Goal: Task Accomplishment & Management: Complete application form

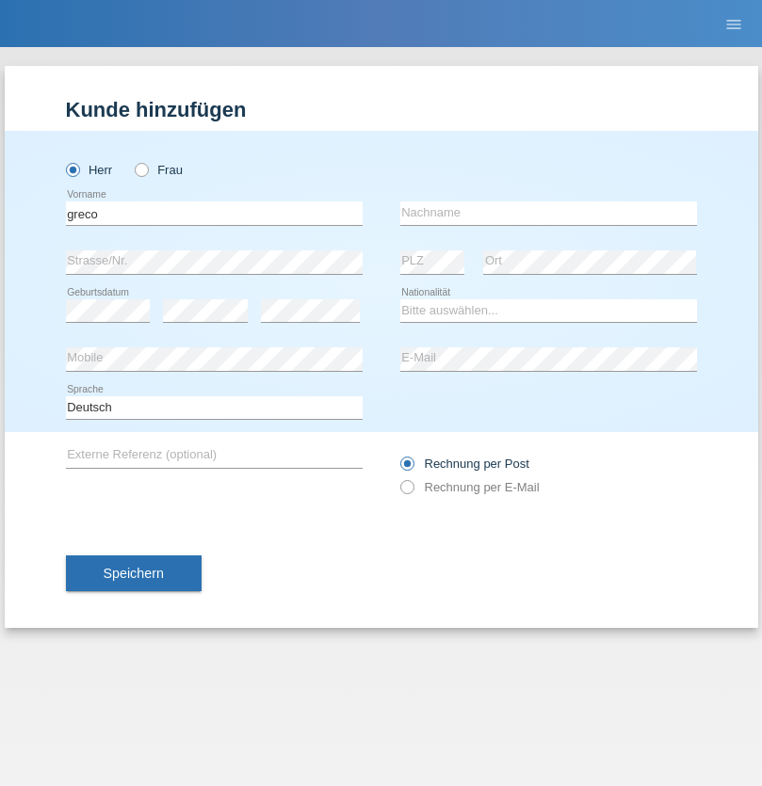
type input "greco"
click at [548, 213] on input "text" at bounding box center [548, 214] width 297 height 24
type input "[PERSON_NAME]"
select select "CH"
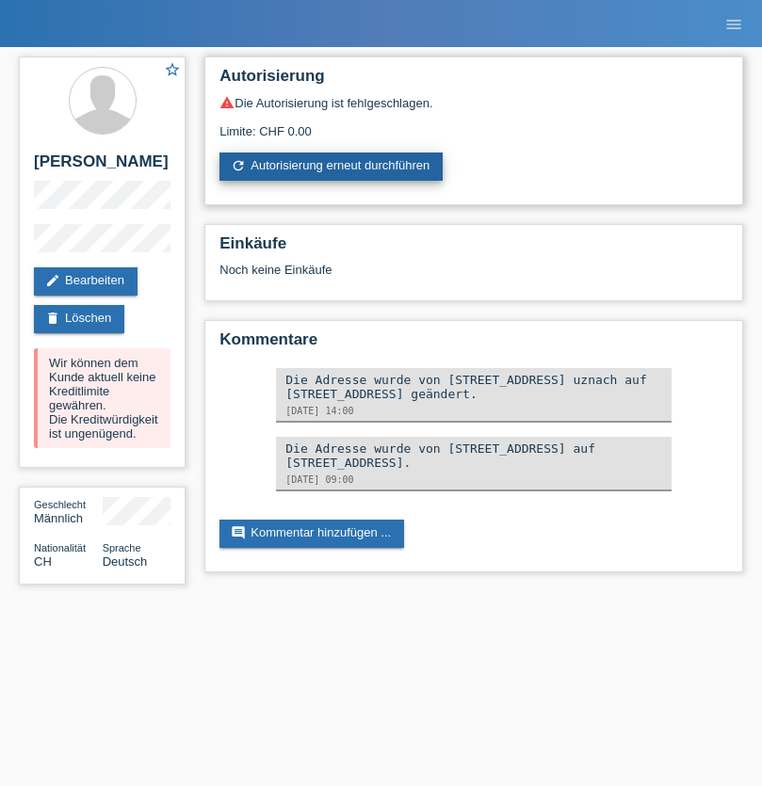
click at [332, 167] on link "refresh Autorisierung erneut durchführen" at bounding box center [330, 167] width 223 height 28
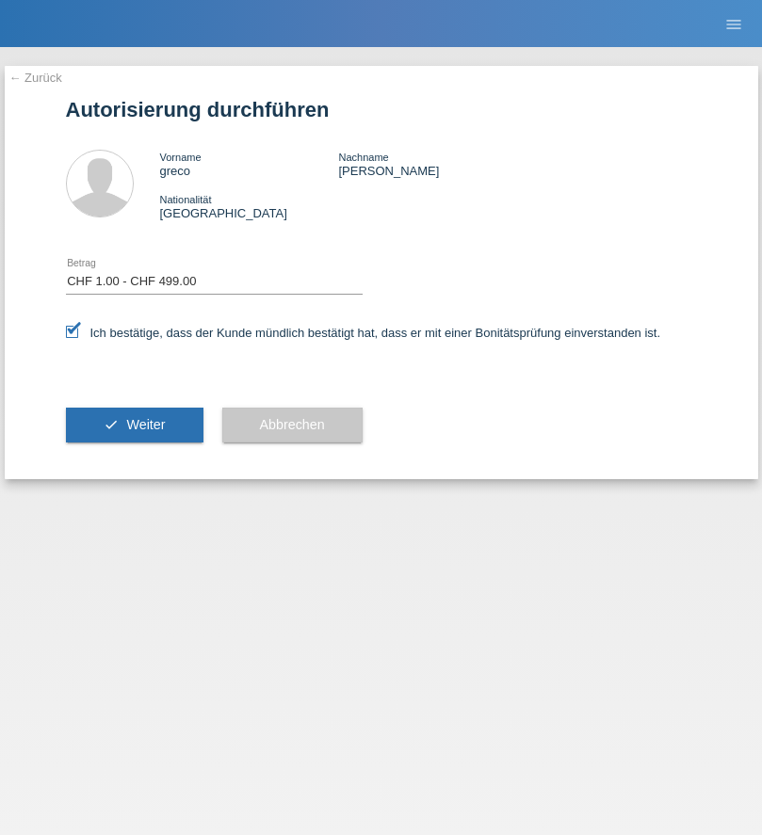
select select "1"
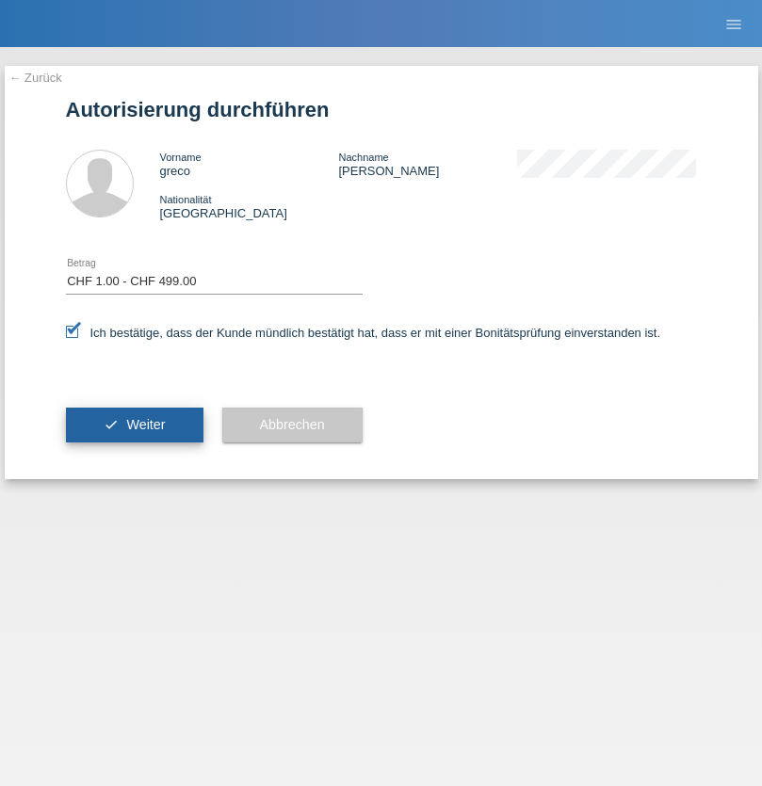
click at [134, 425] on span "Weiter" at bounding box center [145, 424] width 39 height 15
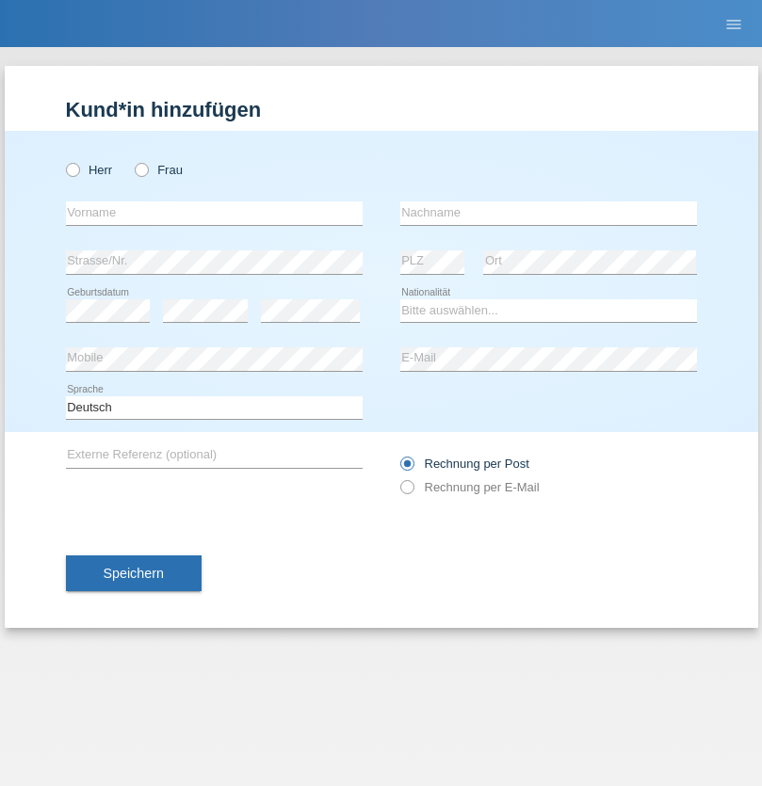
radio input "true"
click at [214, 213] on input "text" at bounding box center [214, 214] width 297 height 24
type input "Bastri"
click at [548, 213] on input "text" at bounding box center [548, 214] width 297 height 24
type input "Ajdari"
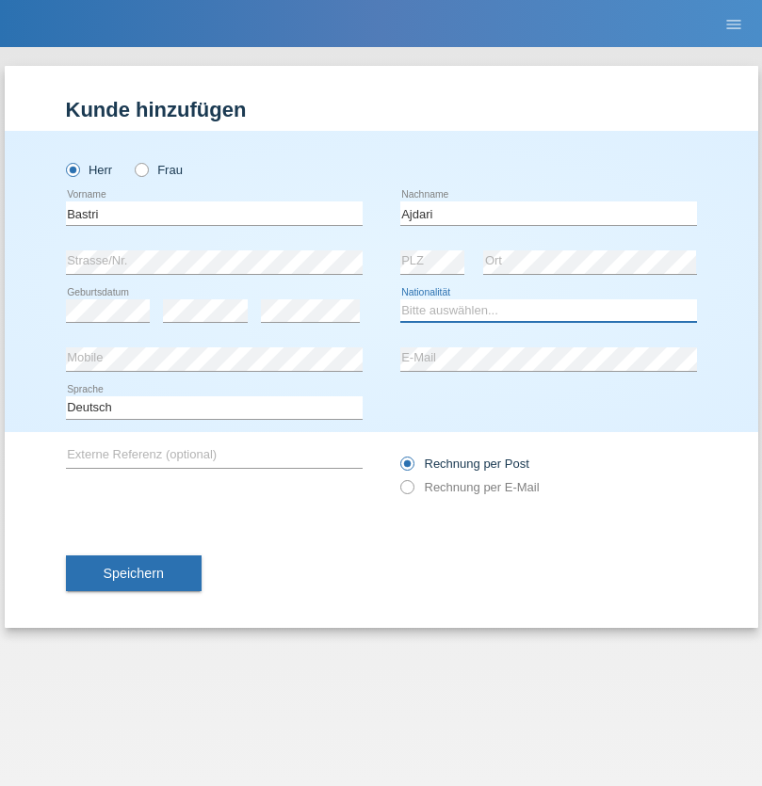
select select "MK"
select select "C"
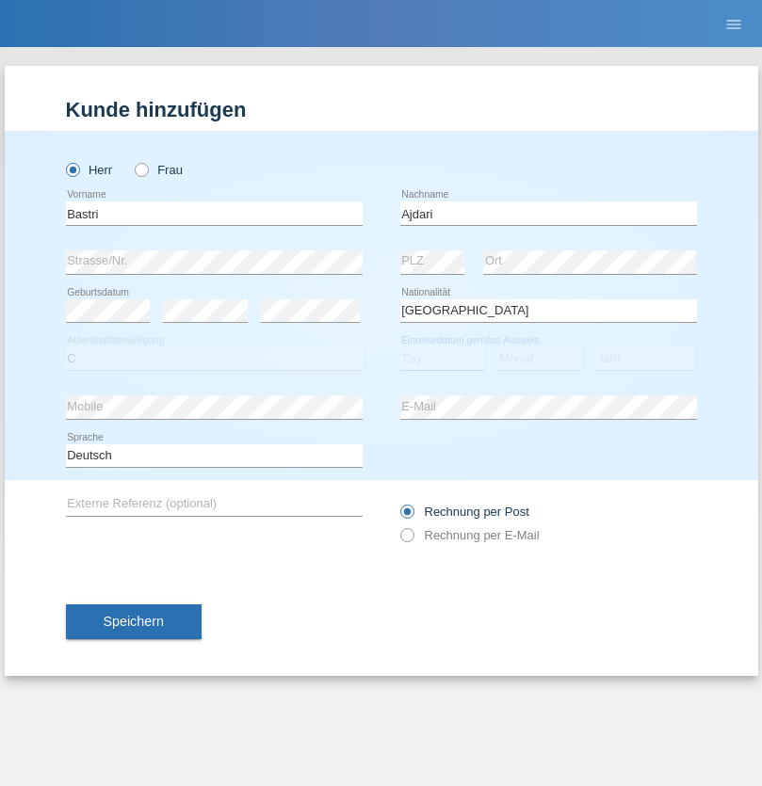
select select "01"
select select "02"
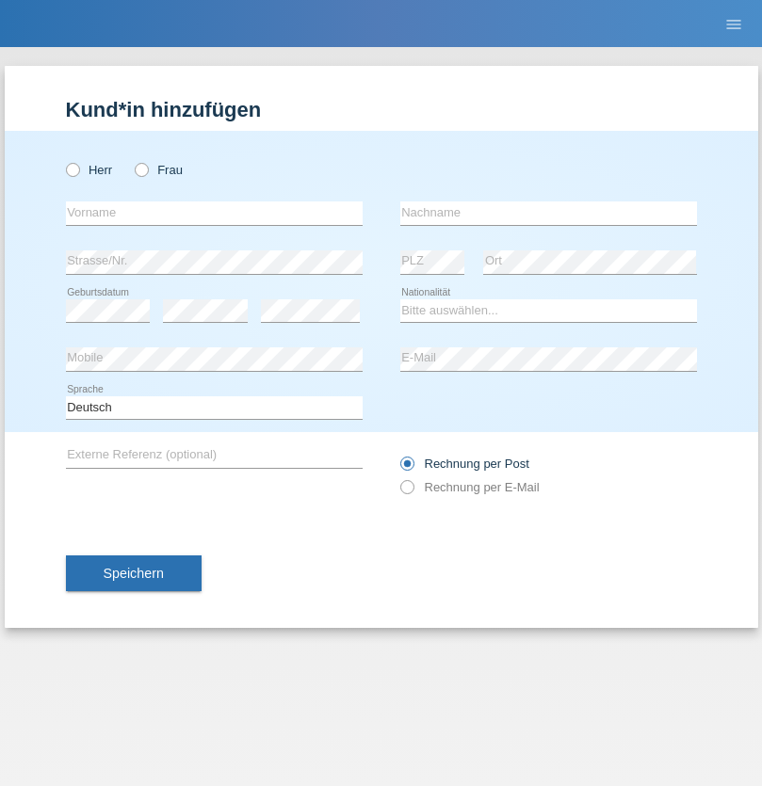
radio input "true"
click at [214, 213] on input "text" at bounding box center [214, 214] width 297 height 24
type input "Arsim"
click at [548, 213] on input "text" at bounding box center [548, 214] width 297 height 24
type input "Kadriji"
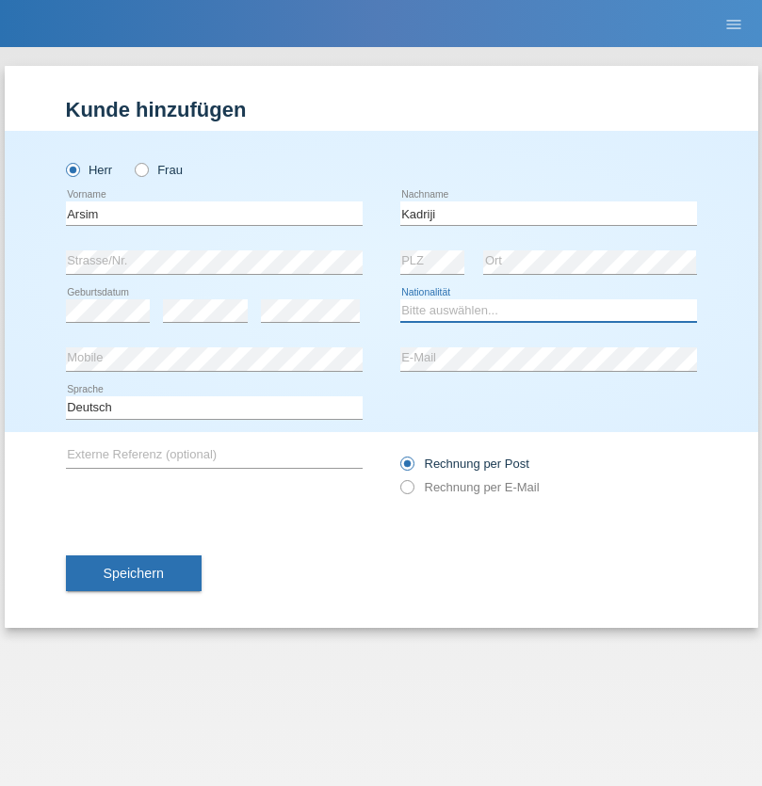
select select "RS"
select select "C"
select select "01"
select select "04"
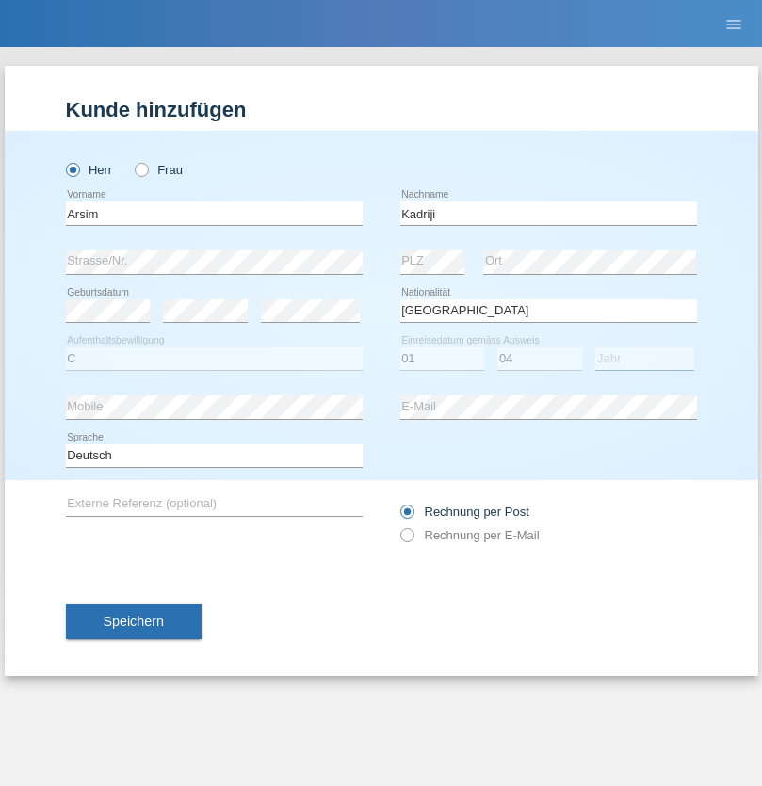
select select "1989"
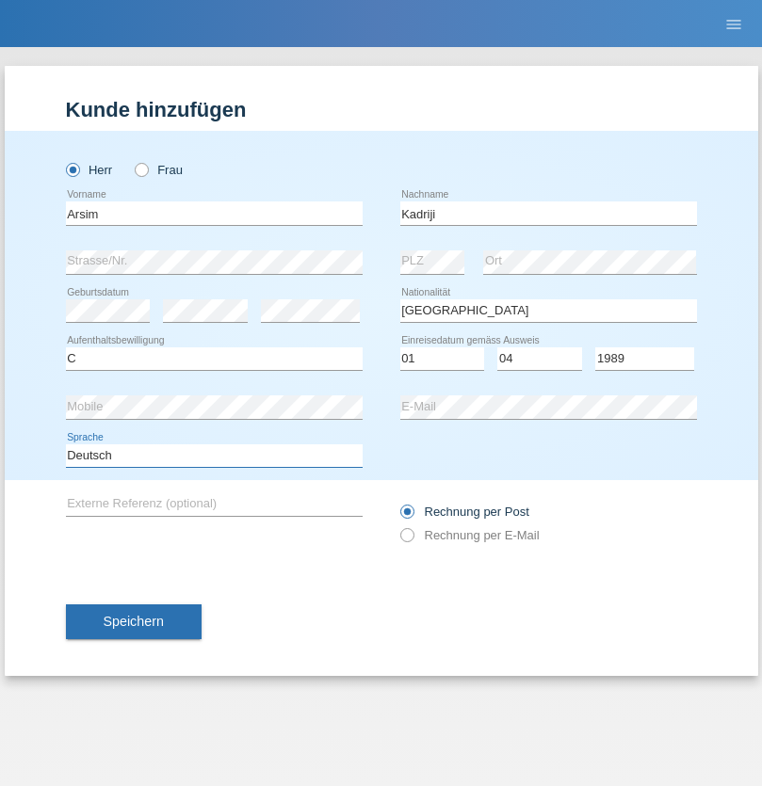
select select "en"
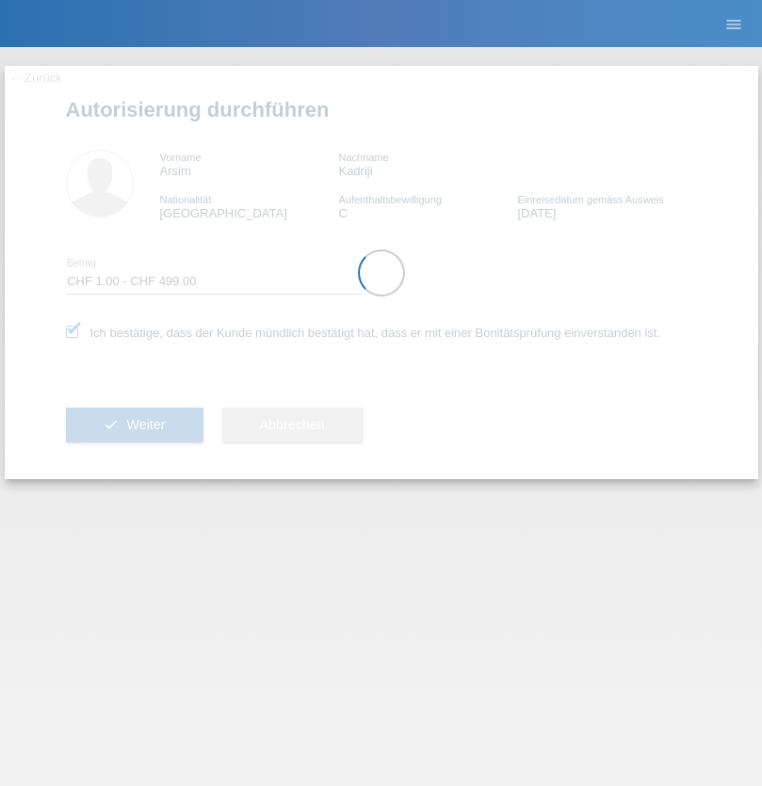
select select "1"
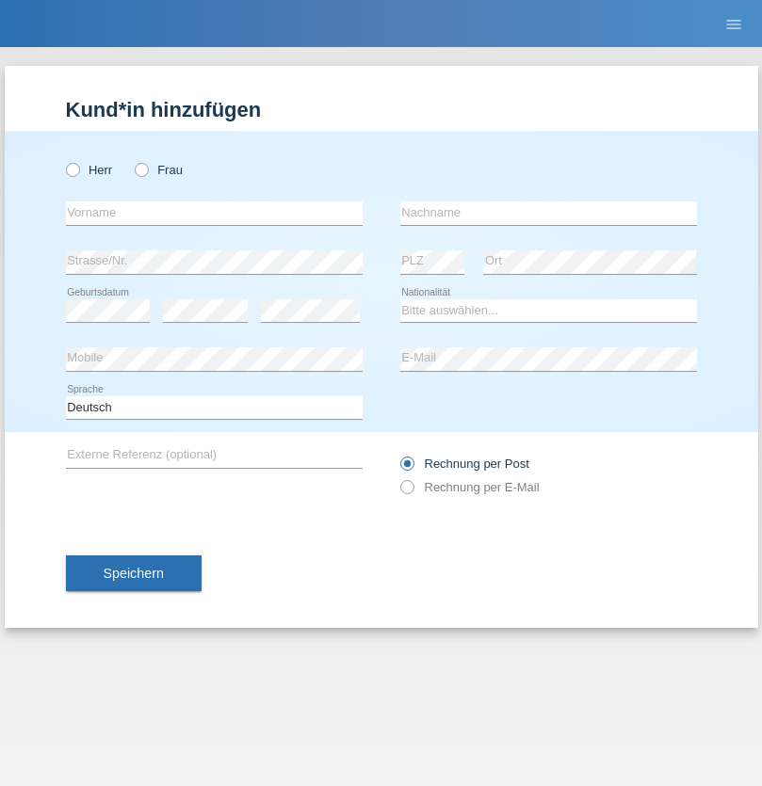
radio input "true"
click at [214, 213] on input "text" at bounding box center [214, 214] width 297 height 24
type input "[PERSON_NAME]"
click at [548, 213] on input "text" at bounding box center [548, 214] width 297 height 24
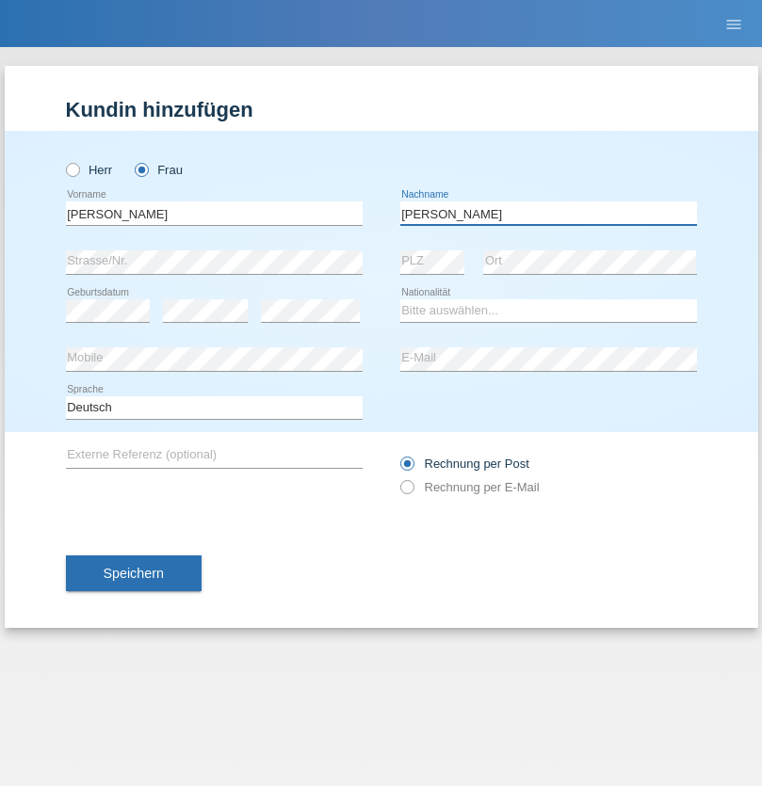
type input "[PERSON_NAME]"
select select "CH"
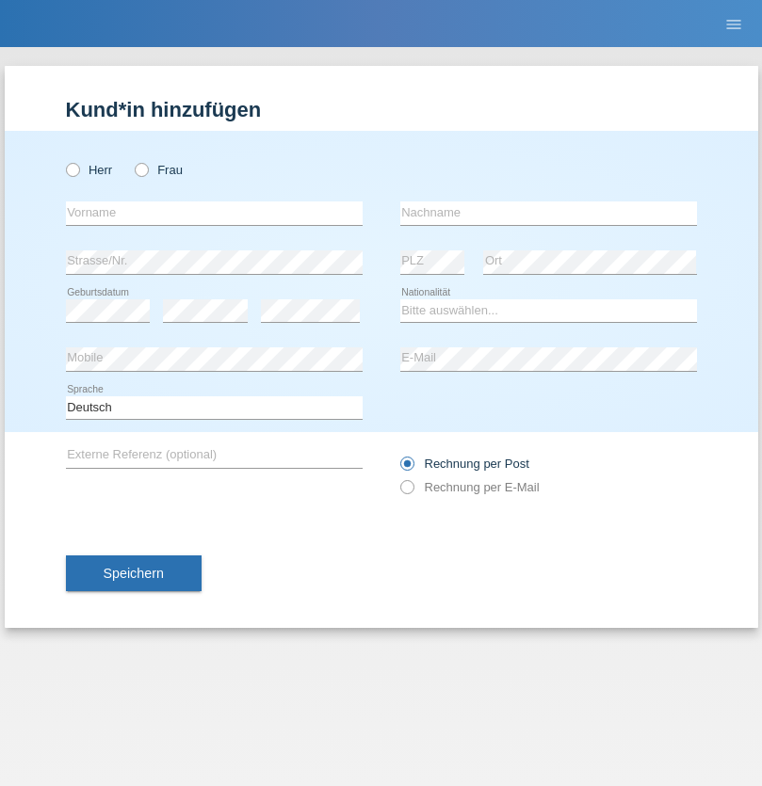
radio input "true"
click at [214, 213] on input "text" at bounding box center [214, 214] width 297 height 24
type input "[PERSON_NAME]"
click at [548, 213] on input "text" at bounding box center [548, 214] width 297 height 24
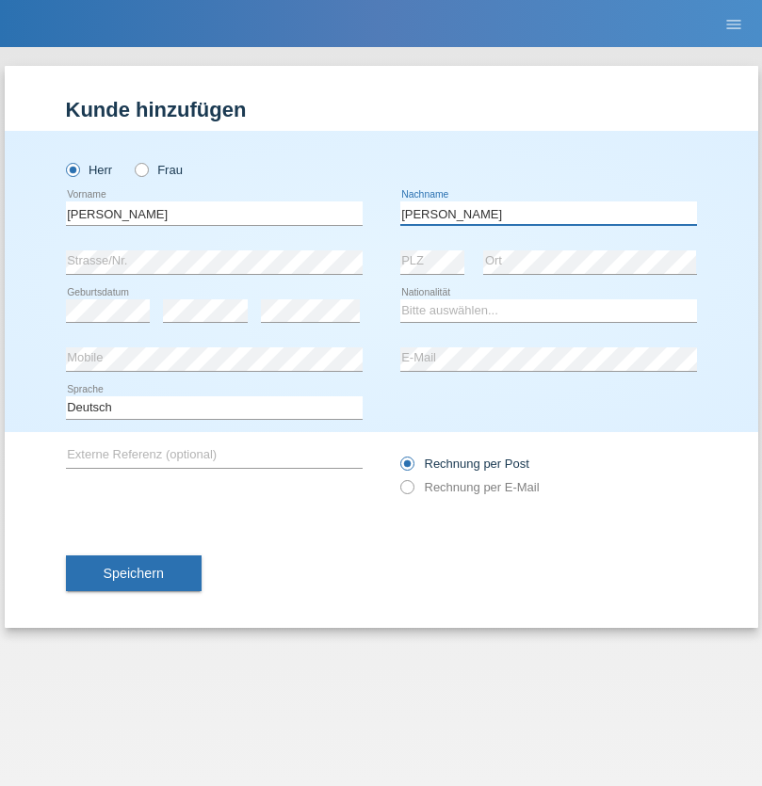
type input "[PERSON_NAME]"
select select "CH"
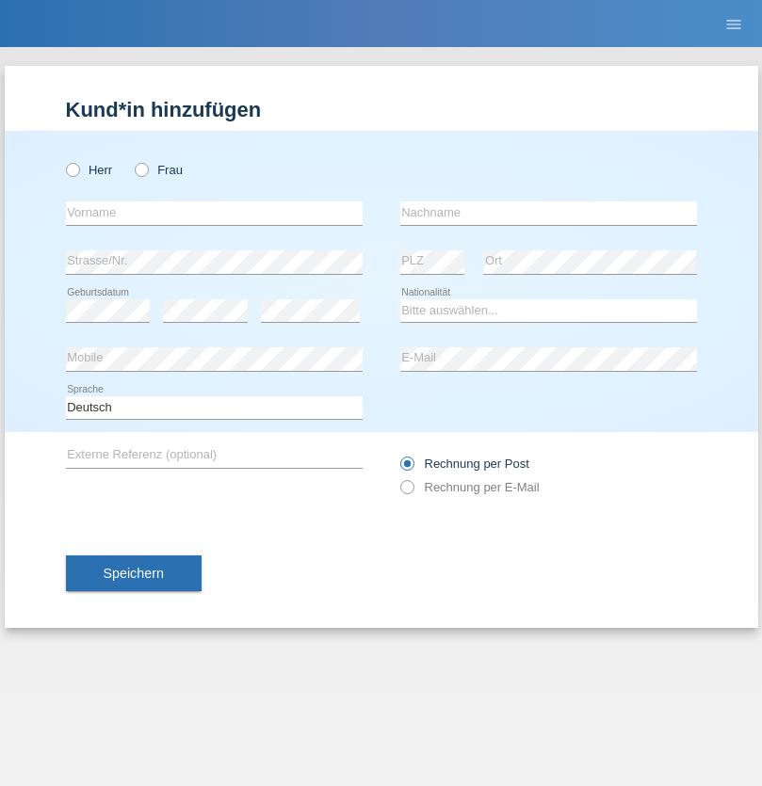
radio input "true"
click at [214, 213] on input "text" at bounding box center [214, 214] width 297 height 24
type input "[PERSON_NAME]"
click at [548, 213] on input "text" at bounding box center [548, 214] width 297 height 24
type input "Selmonaj"
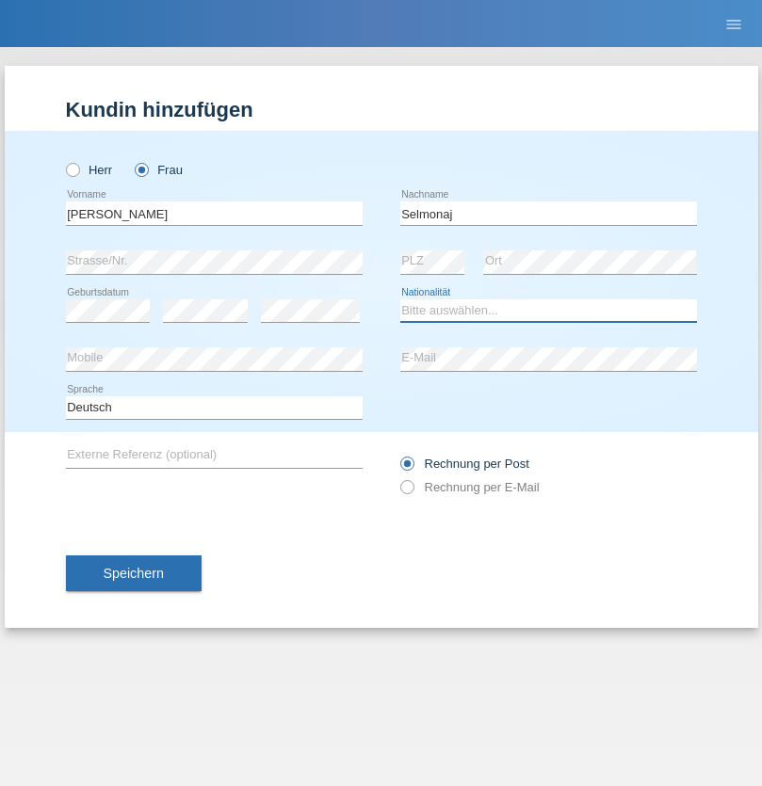
select select "CH"
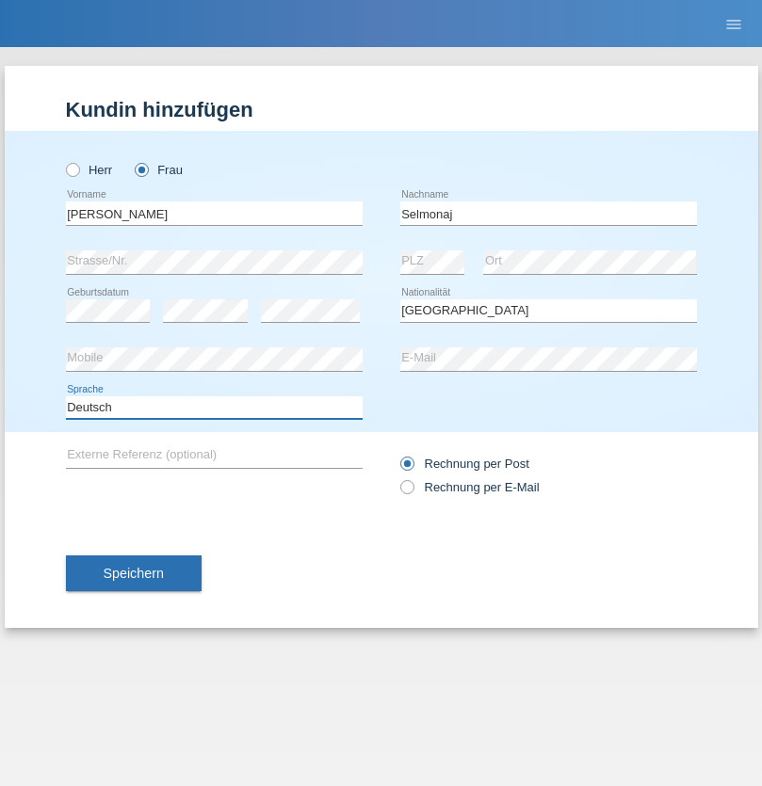
select select "en"
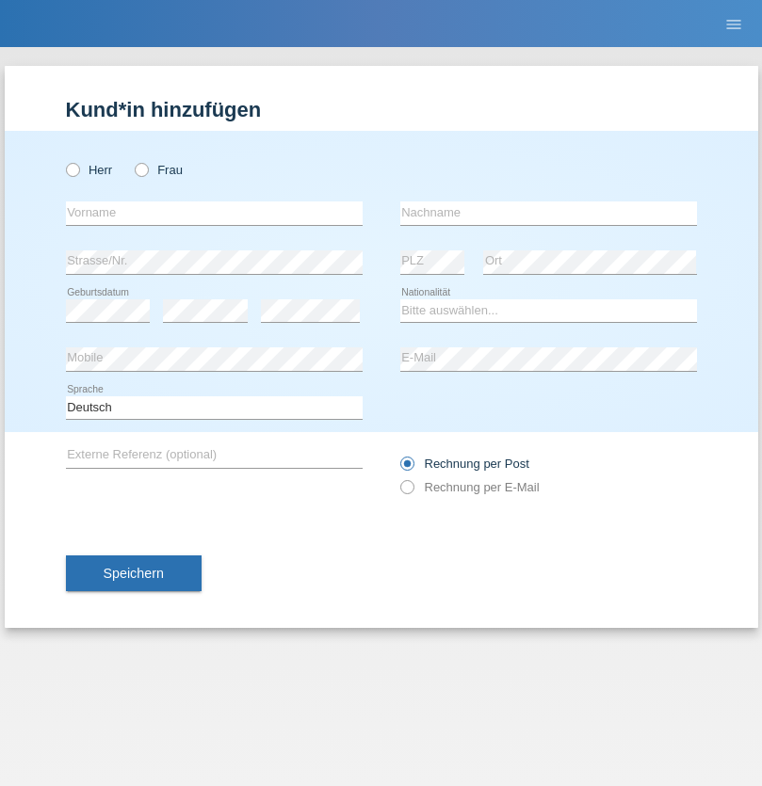
radio input "true"
click at [214, 213] on input "text" at bounding box center [214, 214] width 297 height 24
type input "Jens"
click at [548, 213] on input "text" at bounding box center [548, 214] width 297 height 24
type input "Mehlhorn"
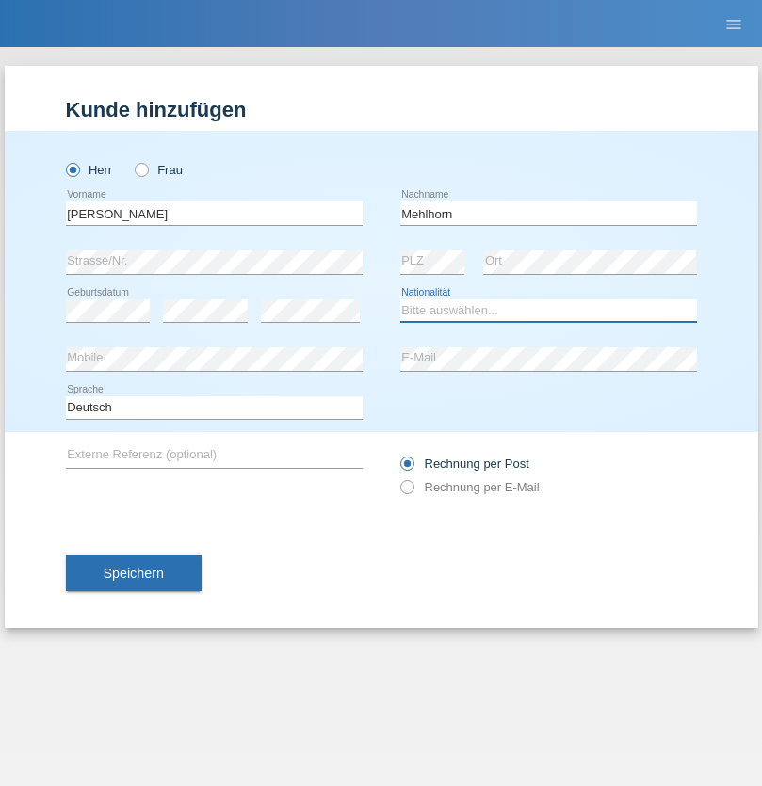
select select "CH"
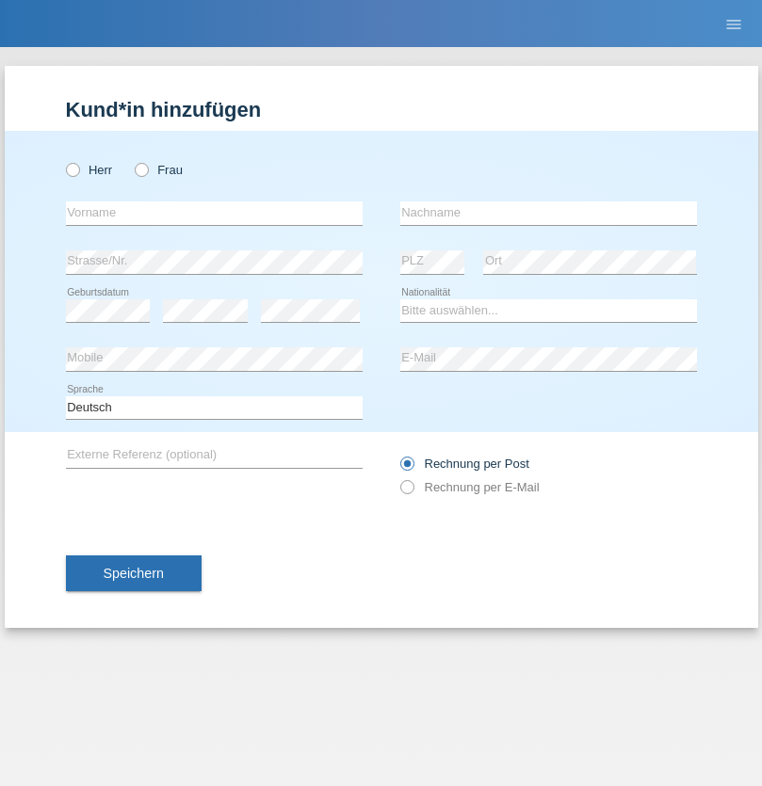
radio input "true"
click at [214, 213] on input "text" at bounding box center [214, 214] width 297 height 24
type input "Cristina"
click at [548, 213] on input "text" at bounding box center [548, 214] width 297 height 24
type input "Papuc"
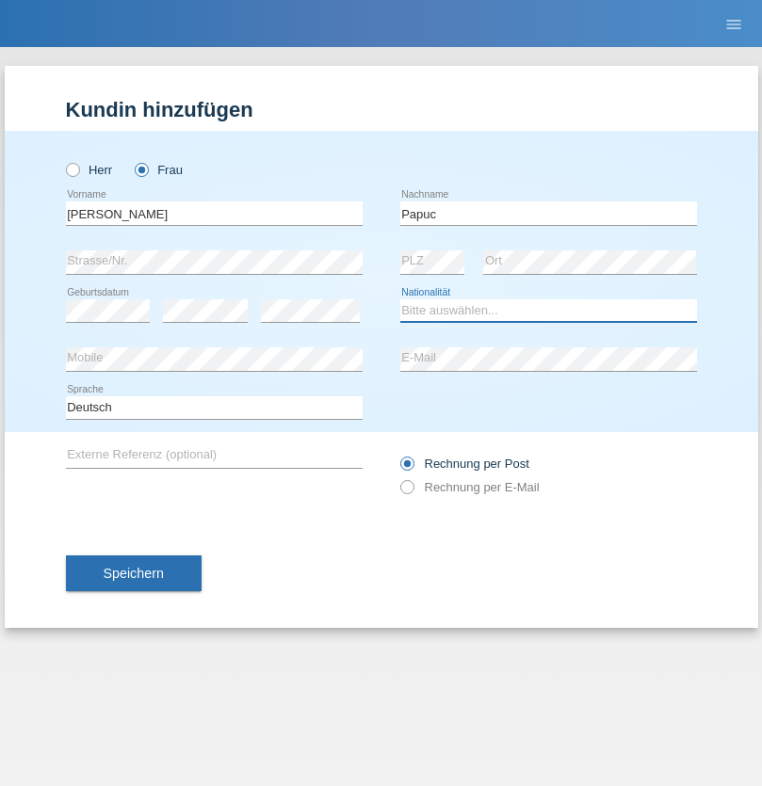
select select "RO"
select select "C"
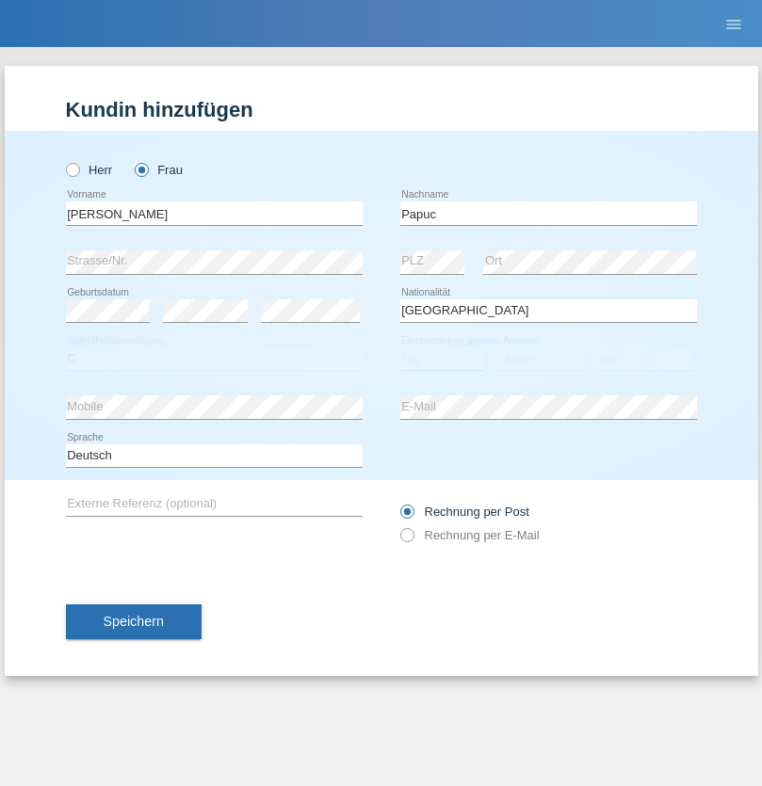
select select "30"
select select "07"
select select "2019"
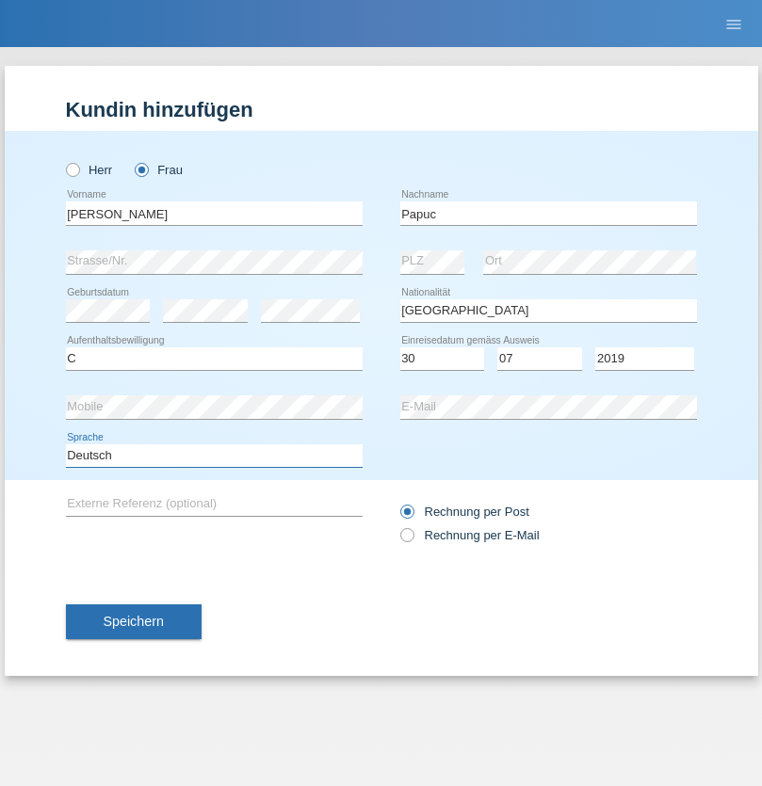
select select "en"
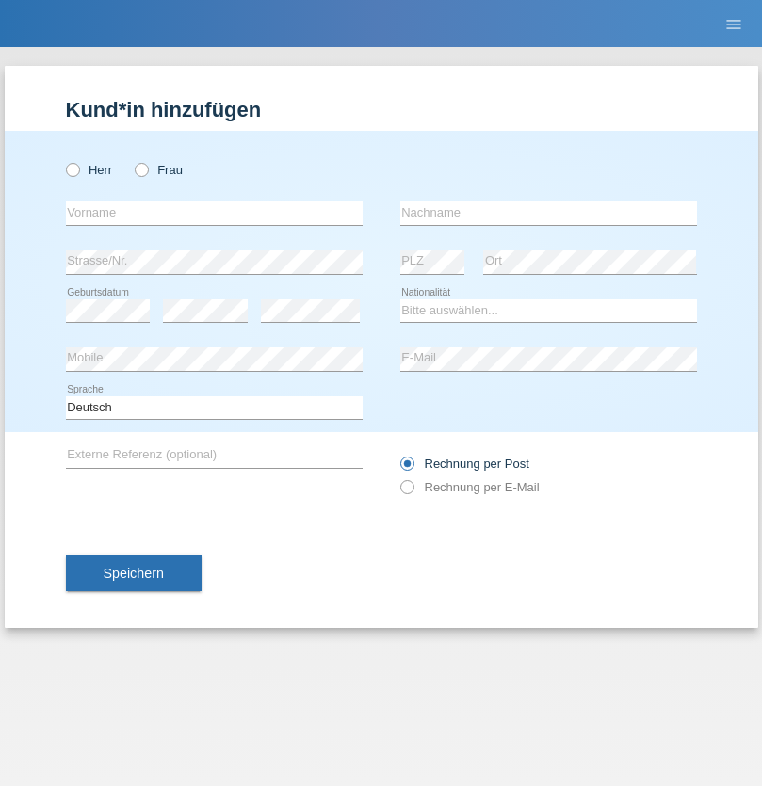
radio input "true"
click at [214, 213] on input "text" at bounding box center [214, 214] width 297 height 24
type input "Dikbaş"
click at [548, 213] on input "text" at bounding box center [548, 214] width 297 height 24
type input "Nuray"
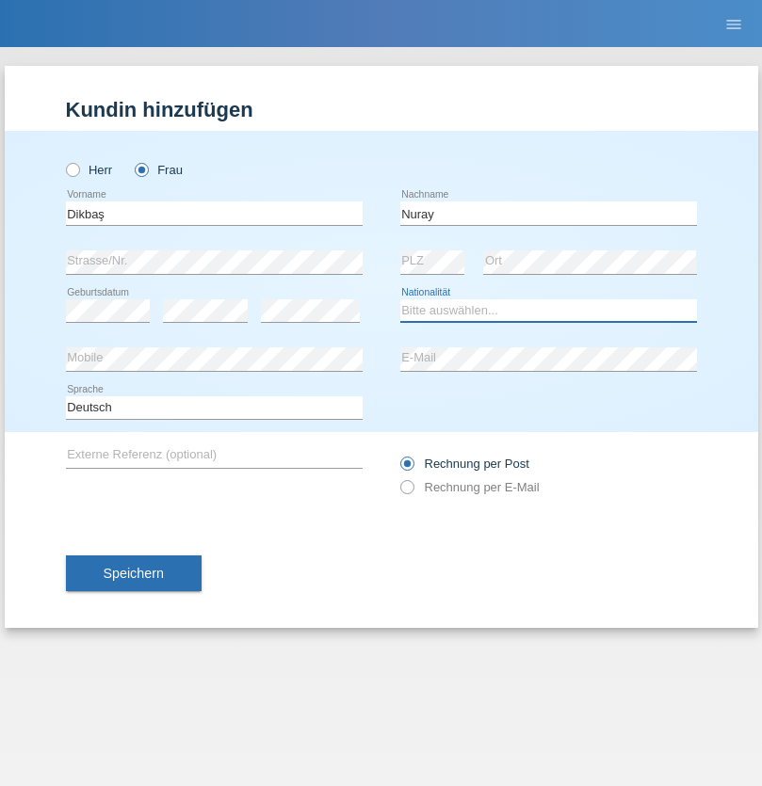
select select "TR"
select select "C"
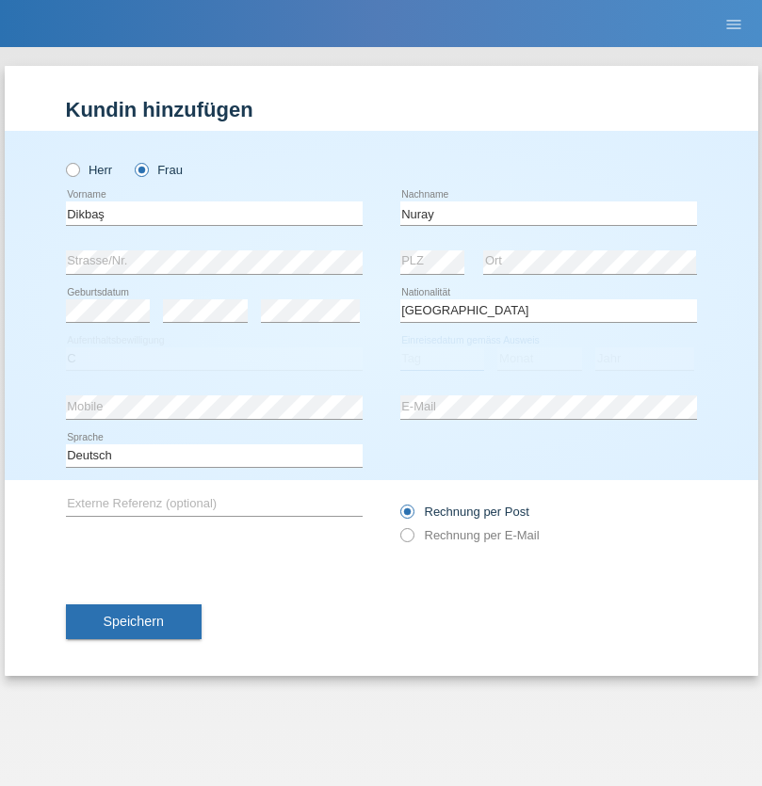
select select "09"
select select "11"
select select "1994"
